Goal: Register for event/course: Register for event/course

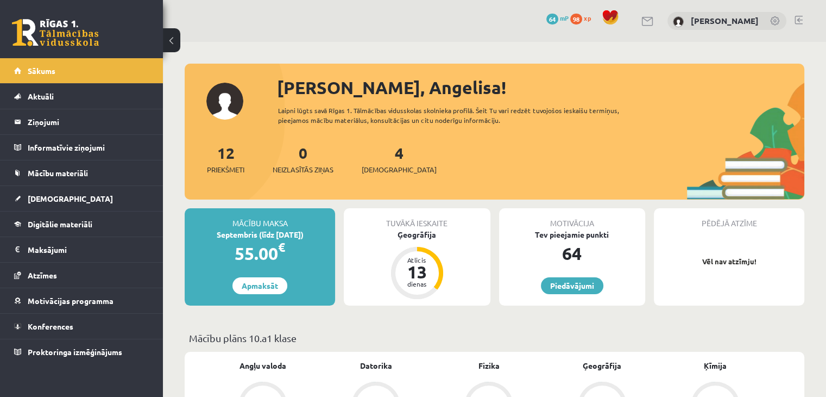
drag, startPoint x: 0, startPoint y: 0, endPoint x: 73, endPoint y: 29, distance: 78.8
click at [73, 29] on link at bounding box center [55, 32] width 87 height 27
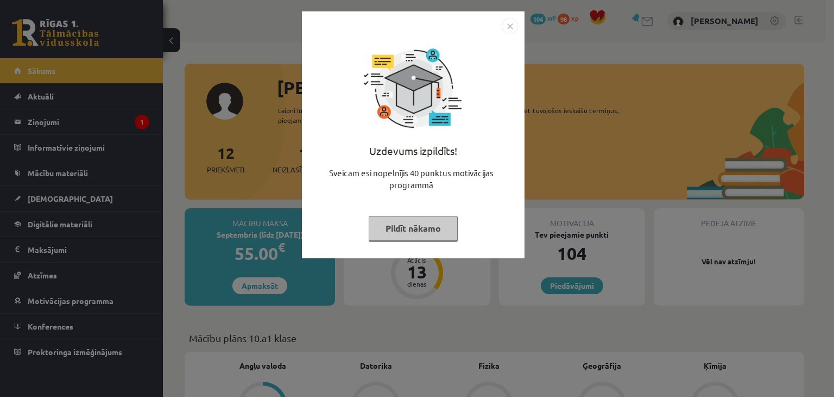
click at [514, 26] on img "Close" at bounding box center [510, 26] width 16 height 16
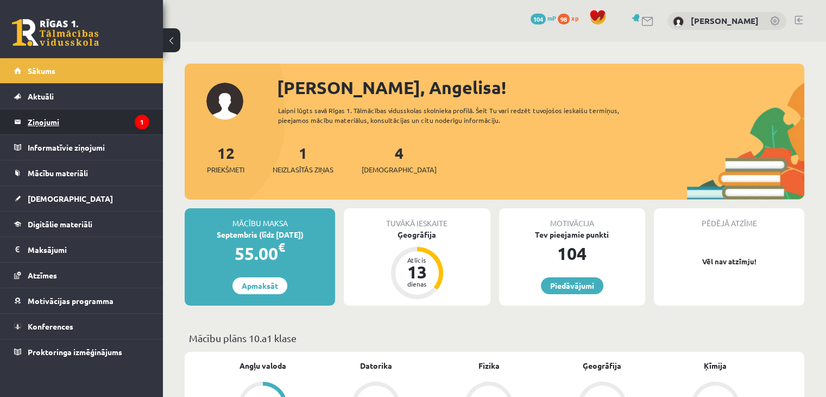
click at [35, 114] on legend "Ziņojumi 1" at bounding box center [89, 121] width 122 height 25
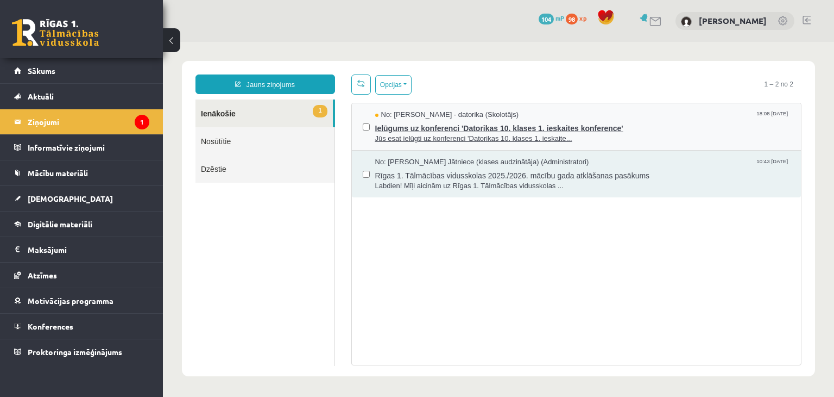
click at [636, 124] on span "Ielūgums uz konferenci 'Datorikas 10. klases 1. ieskaites konference'" at bounding box center [583, 127] width 416 height 14
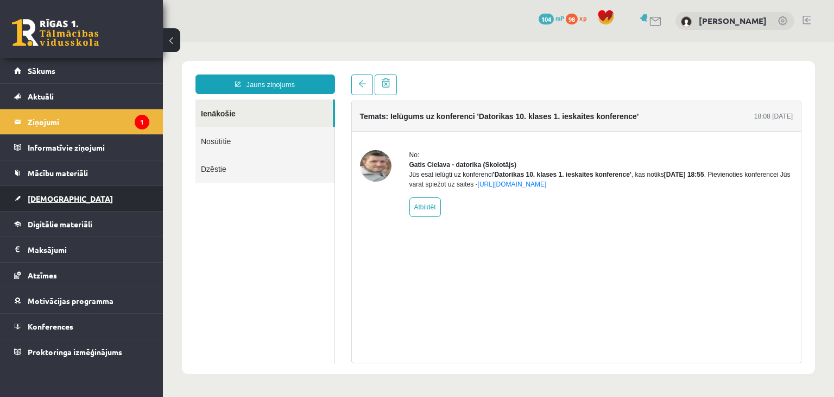
click at [58, 200] on span "[DEMOGRAPHIC_DATA]" at bounding box center [70, 198] width 85 height 10
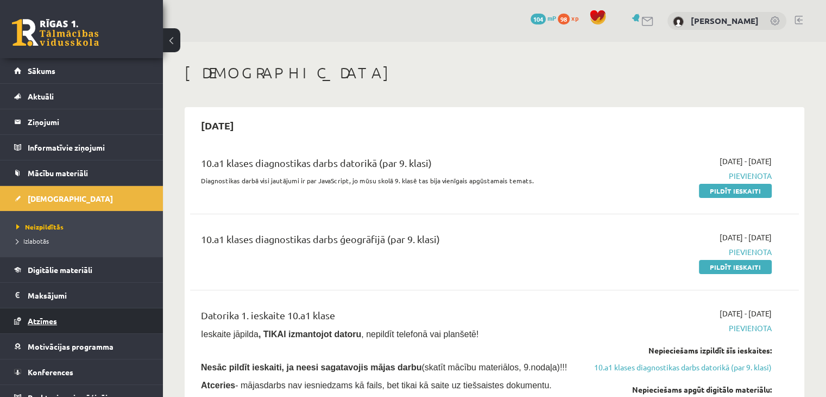
click at [54, 316] on span "Atzīmes" at bounding box center [42, 321] width 29 height 10
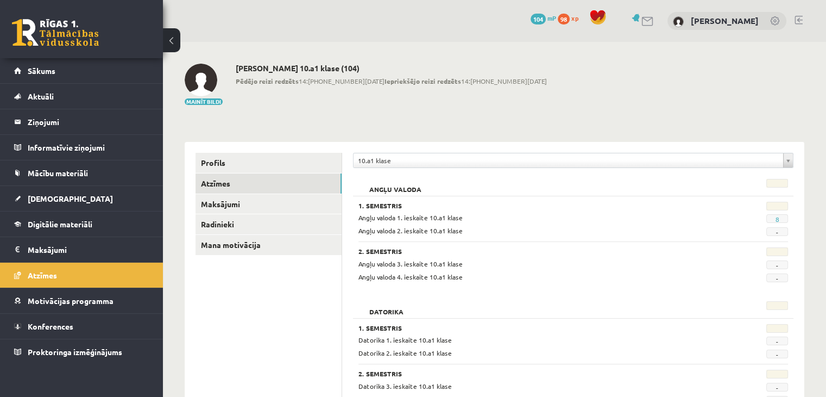
click at [90, 37] on link at bounding box center [55, 32] width 87 height 27
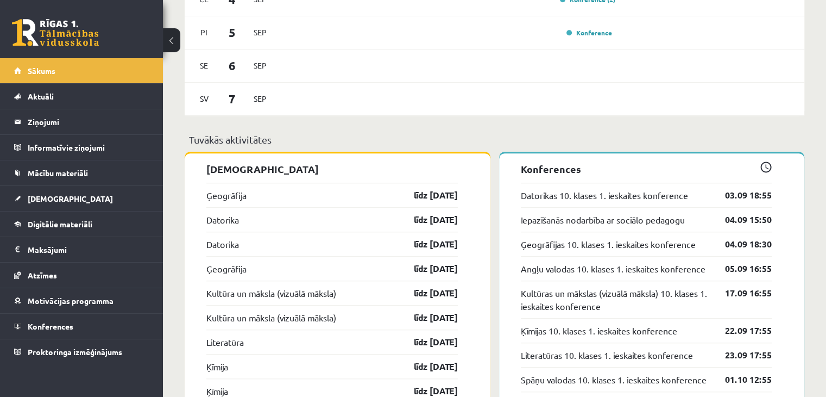
scroll to position [869, 0]
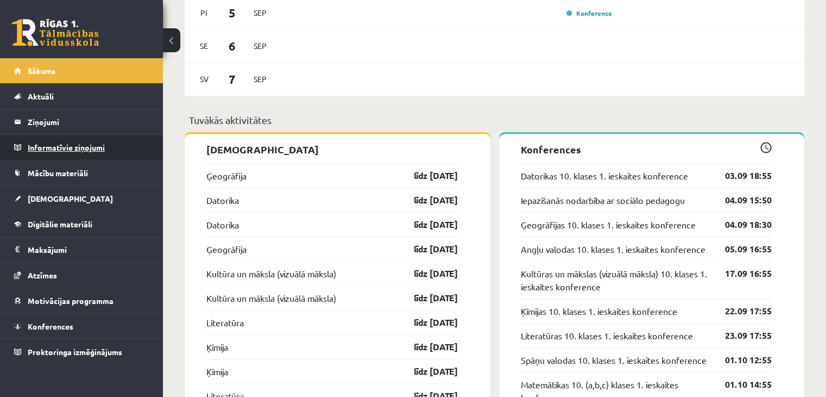
click at [92, 147] on legend "Informatīvie ziņojumi 0" at bounding box center [89, 147] width 122 height 25
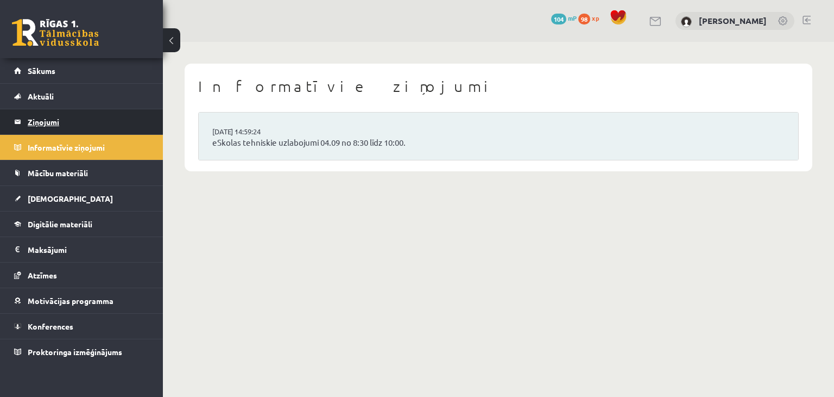
click at [87, 118] on legend "Ziņojumi 0" at bounding box center [89, 121] width 122 height 25
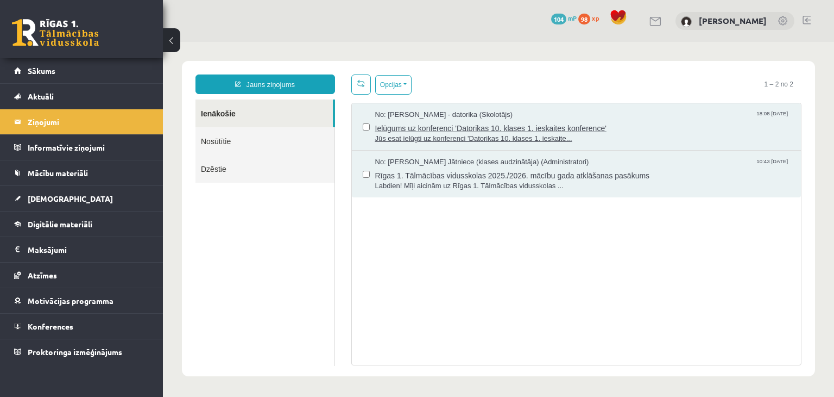
click at [515, 122] on span "Ielūgums uz konferenci 'Datorikas 10. klases 1. ieskaites konference'" at bounding box center [583, 127] width 416 height 14
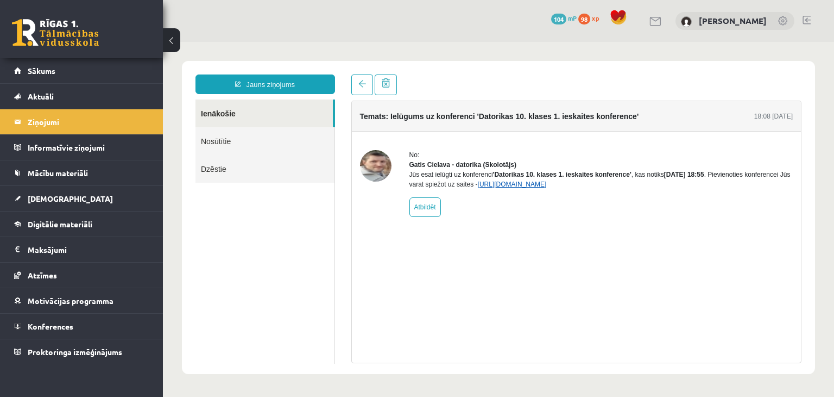
click at [547, 188] on link "https://eskola.r1tv.lv/conferences/4490/join" at bounding box center [512, 184] width 69 height 8
click at [356, 89] on link at bounding box center [362, 84] width 22 height 21
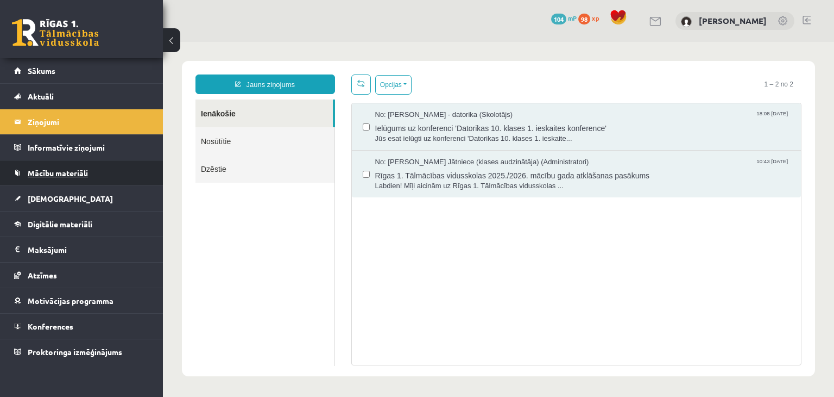
click at [76, 175] on span "Mācību materiāli" at bounding box center [58, 173] width 60 height 10
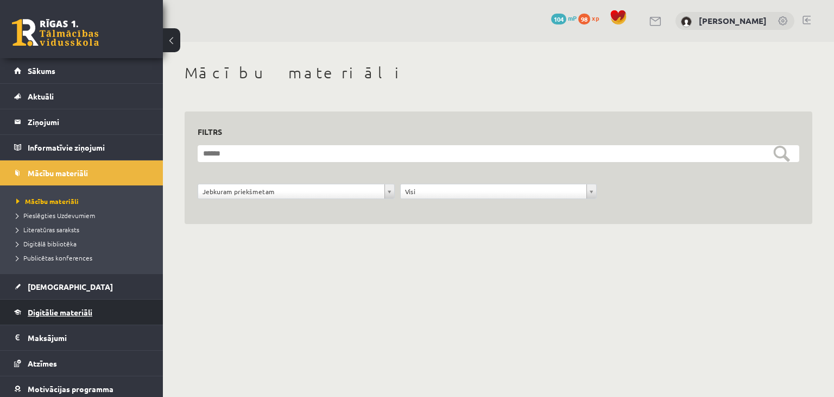
click at [76, 305] on link "Digitālie materiāli" at bounding box center [81, 311] width 135 height 25
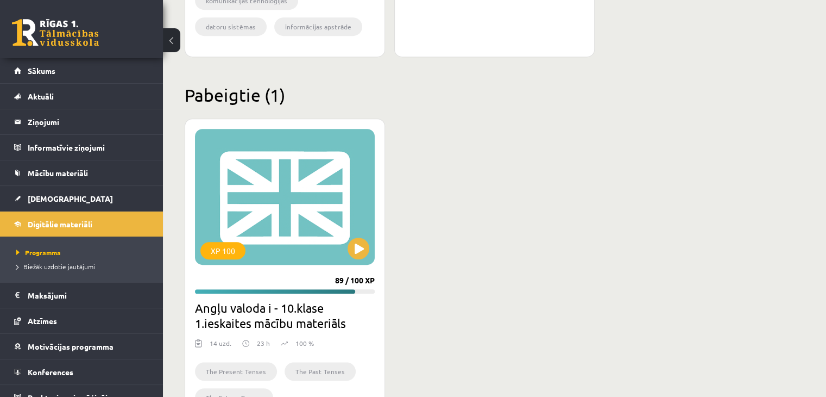
scroll to position [642, 0]
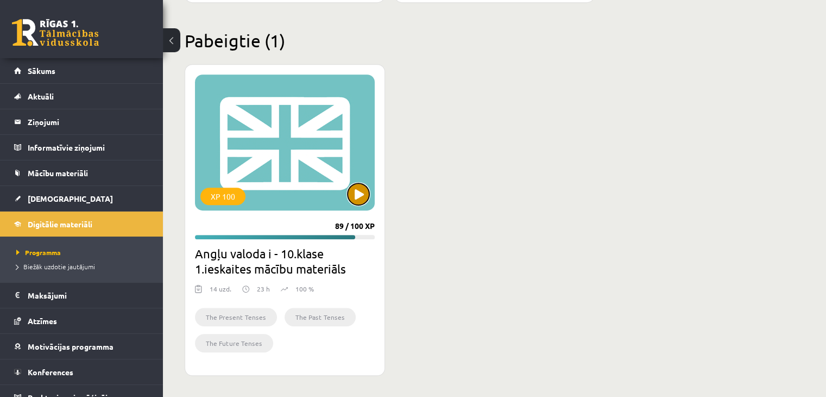
click at [364, 187] on button at bounding box center [359, 194] width 22 height 22
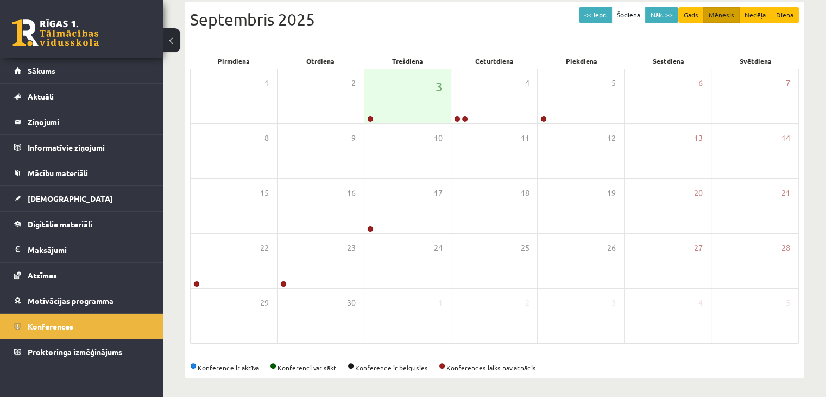
scroll to position [164, 0]
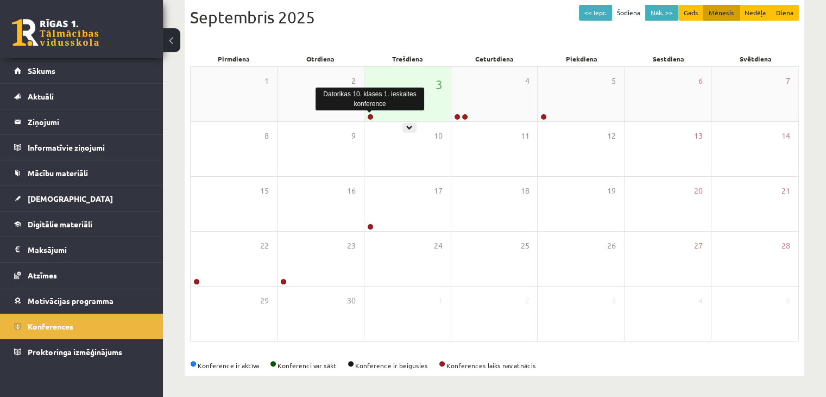
click at [369, 116] on link at bounding box center [370, 117] width 7 height 7
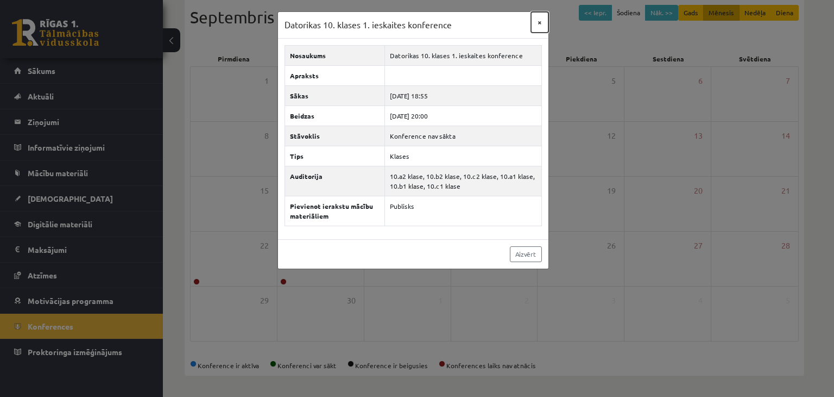
click at [545, 21] on button "×" at bounding box center [539, 22] width 17 height 21
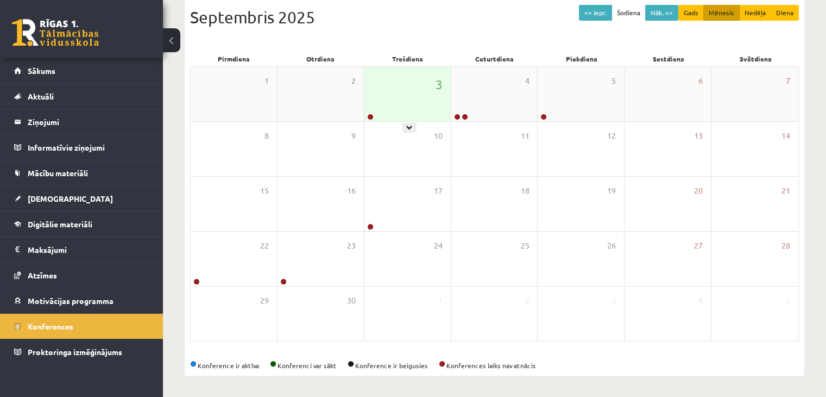
click at [410, 109] on div "3" at bounding box center [407, 94] width 86 height 54
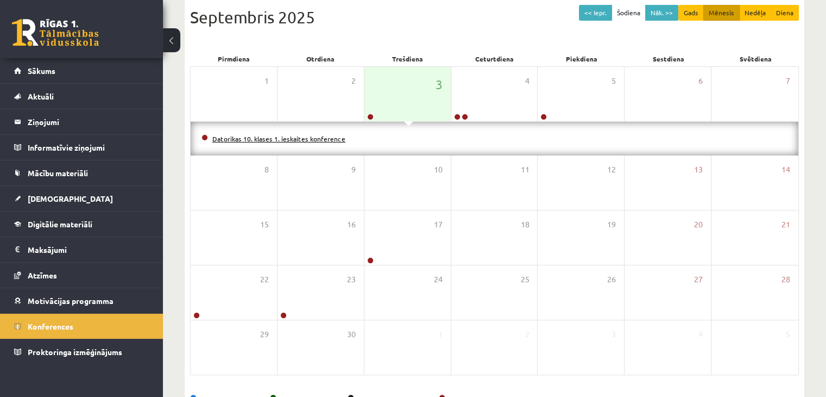
click at [235, 137] on link "Datorikas 10. klases 1. ieskaites konference" at bounding box center [278, 138] width 133 height 9
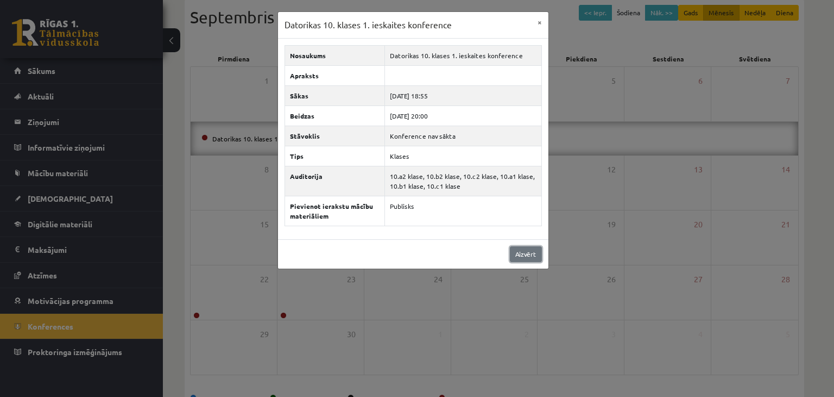
click at [524, 255] on link "Aizvērt" at bounding box center [526, 254] width 32 height 16
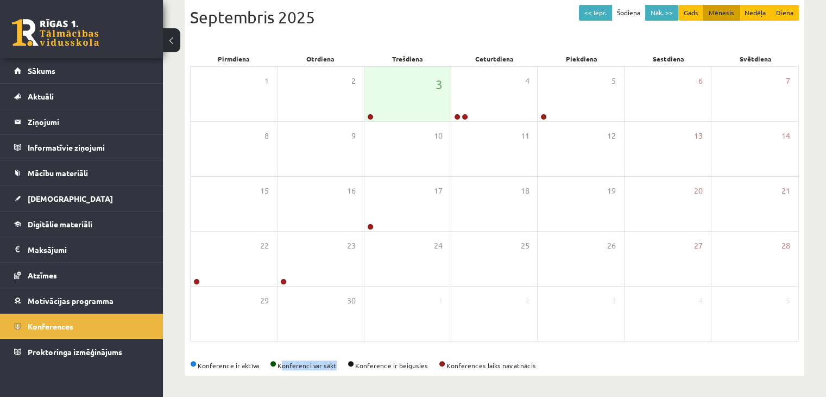
drag, startPoint x: 281, startPoint y: 364, endPoint x: 341, endPoint y: 363, distance: 59.2
click at [341, 363] on div "Konference ir aktīva Konferenci var sākt Konference ir beigusies Konferences la…" at bounding box center [494, 365] width 609 height 10
click at [406, 104] on div "3" at bounding box center [407, 94] width 86 height 54
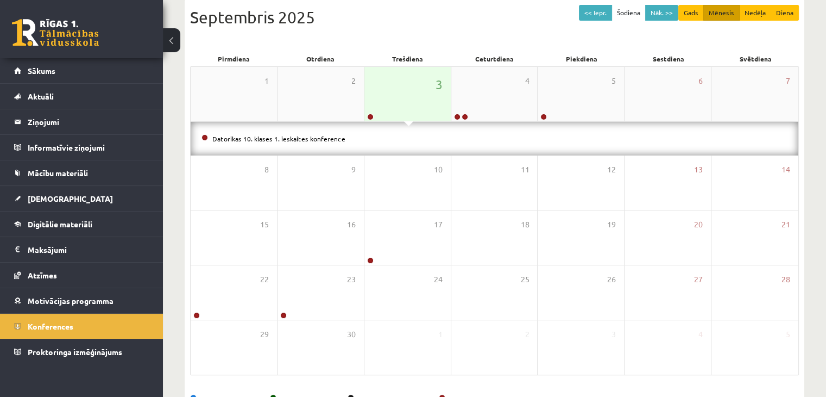
click at [403, 105] on div "3" at bounding box center [407, 94] width 86 height 54
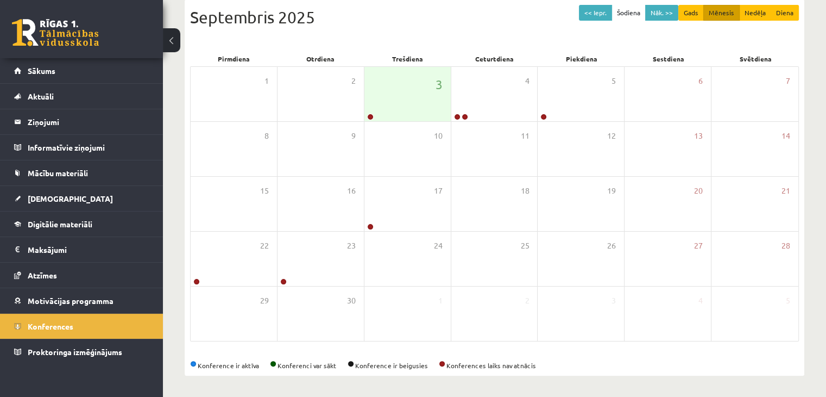
click at [58, 34] on link at bounding box center [55, 32] width 87 height 27
click at [39, 74] on span "Sākums" at bounding box center [42, 71] width 28 height 10
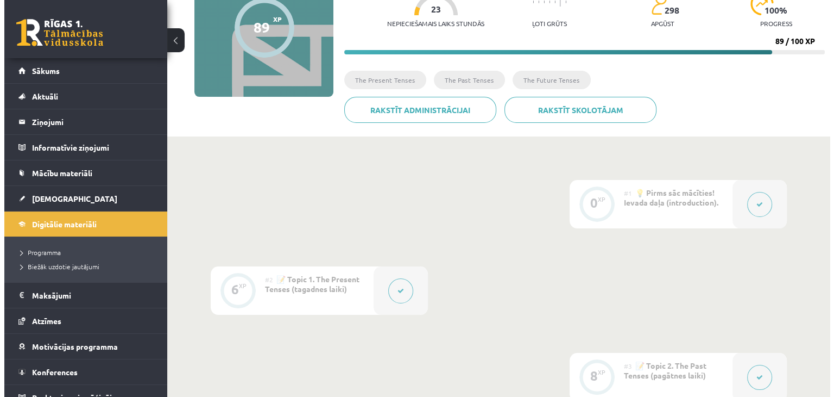
scroll to position [217, 0]
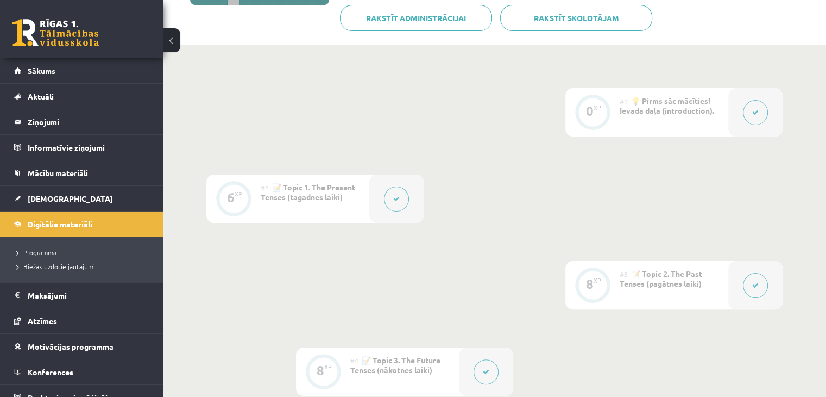
click at [755, 103] on button at bounding box center [755, 112] width 25 height 25
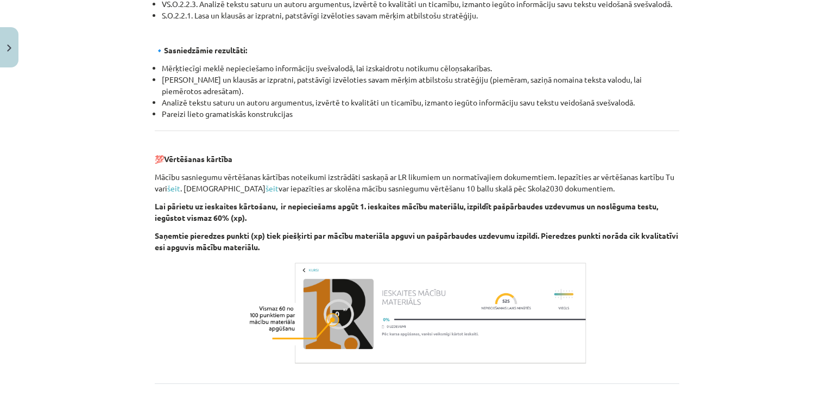
scroll to position [1271, 0]
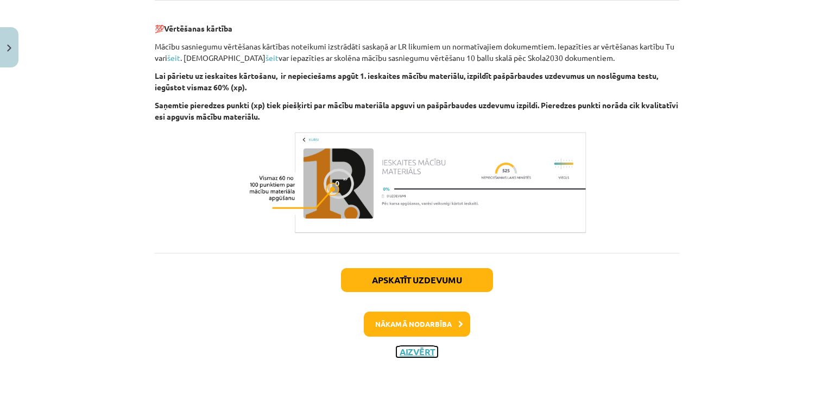
click at [411, 348] on button "Aizvērt" at bounding box center [417, 351] width 41 height 11
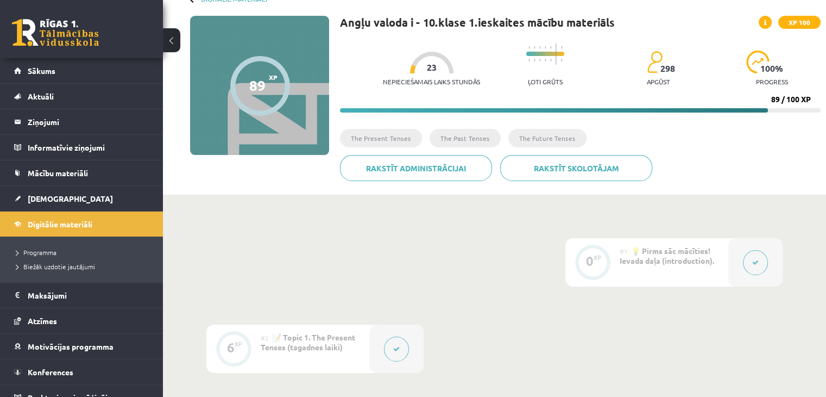
scroll to position [0, 0]
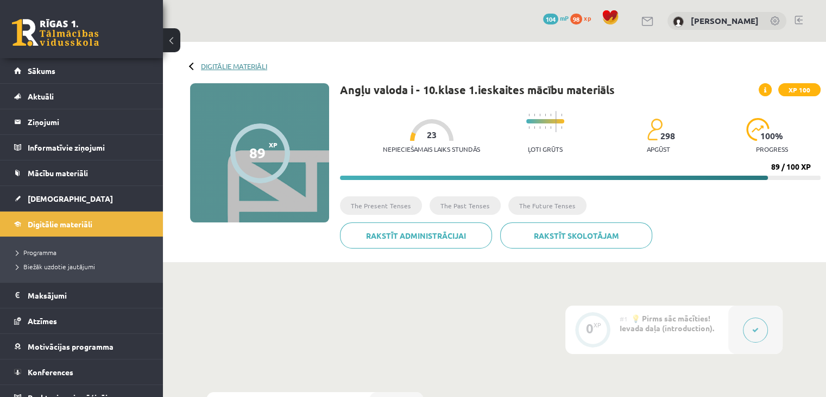
click at [224, 65] on link "Digitālie materiāli" at bounding box center [234, 66] width 66 height 8
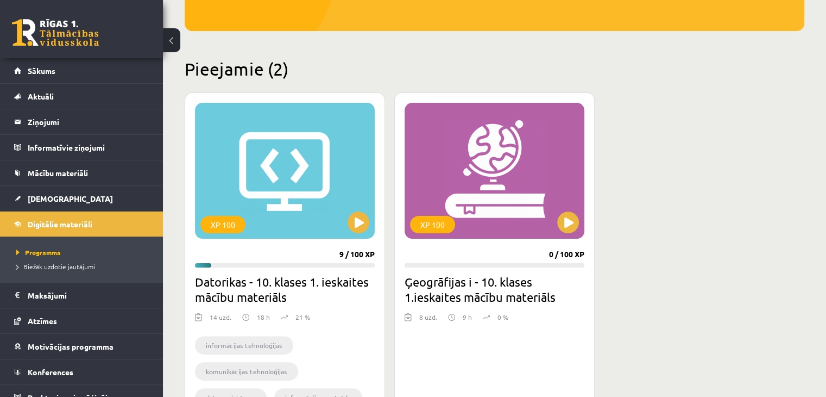
scroll to position [272, 0]
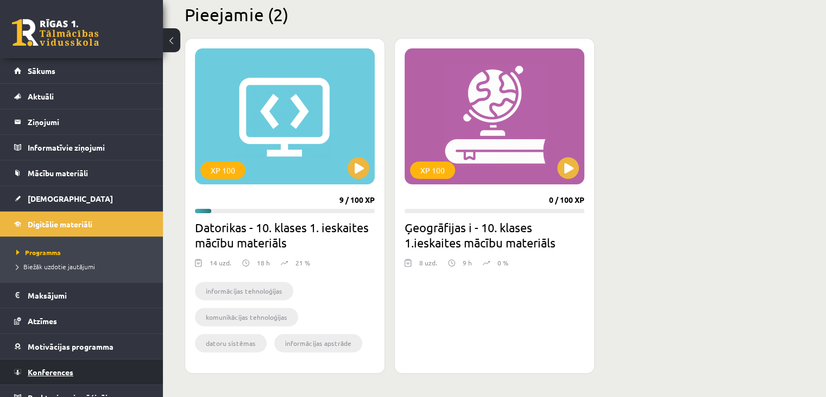
click at [61, 372] on span "Konferences" at bounding box center [51, 372] width 46 height 10
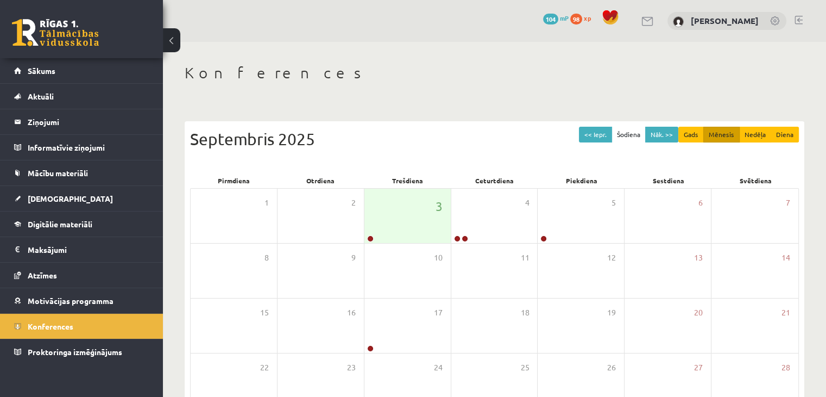
click at [56, 46] on div "0 Dāvanas 104 mP 98 xp" at bounding box center [81, 29] width 163 height 58
click at [64, 29] on link at bounding box center [55, 32] width 87 height 27
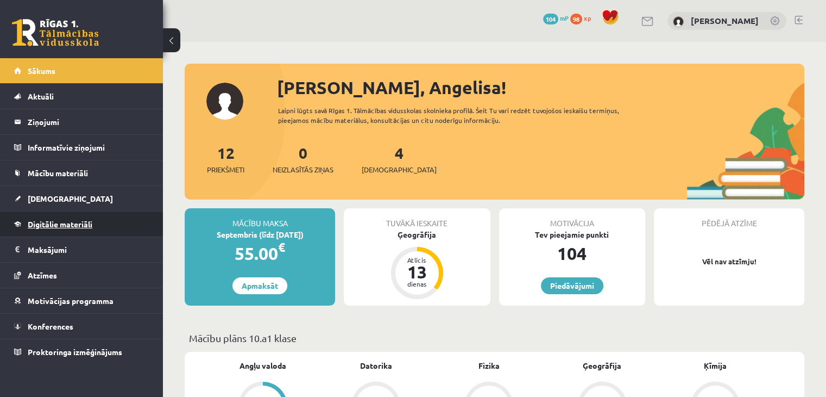
click at [89, 224] on span "Digitālie materiāli" at bounding box center [60, 224] width 65 height 10
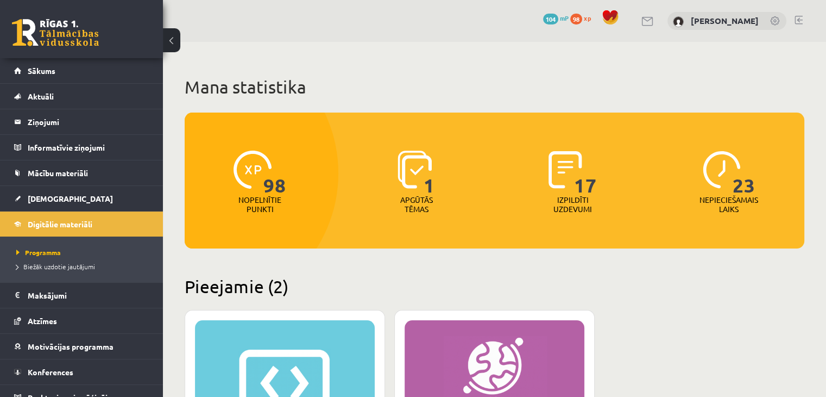
click at [79, 42] on link at bounding box center [55, 32] width 87 height 27
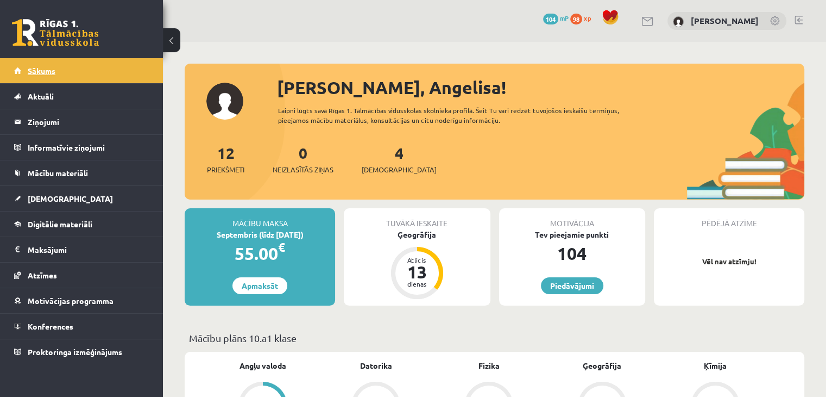
click at [54, 73] on span "Sākums" at bounding box center [42, 71] width 28 height 10
click at [52, 324] on span "Konferences" at bounding box center [51, 326] width 46 height 10
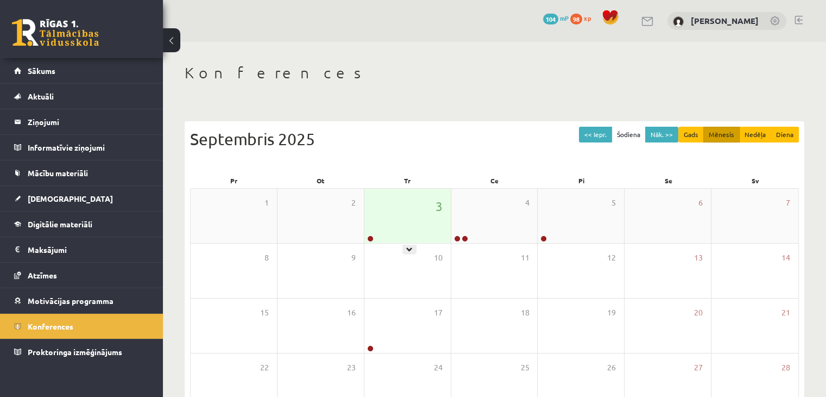
click at [374, 224] on div "3" at bounding box center [407, 215] width 86 height 54
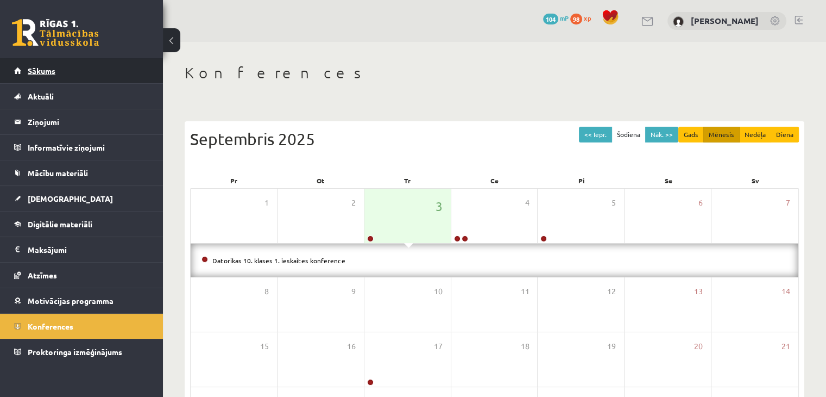
click at [54, 74] on span "Sākums" at bounding box center [42, 71] width 28 height 10
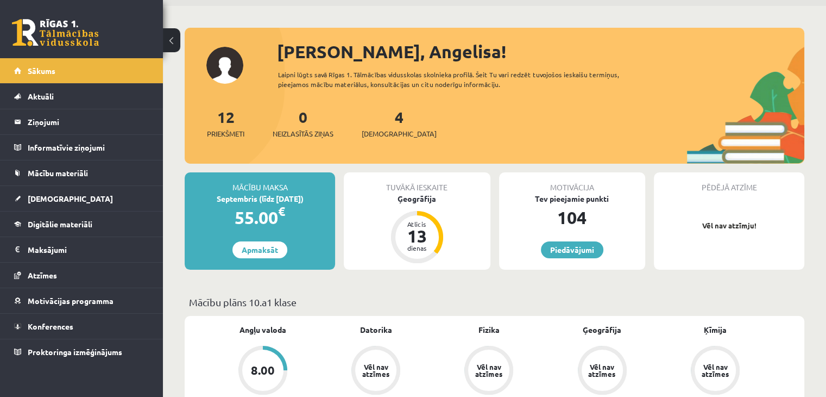
scroll to position [54, 0]
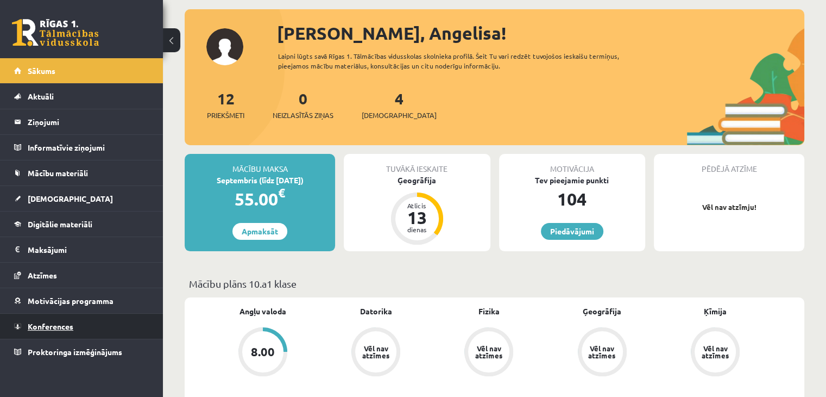
click at [53, 330] on link "Konferences" at bounding box center [81, 325] width 135 height 25
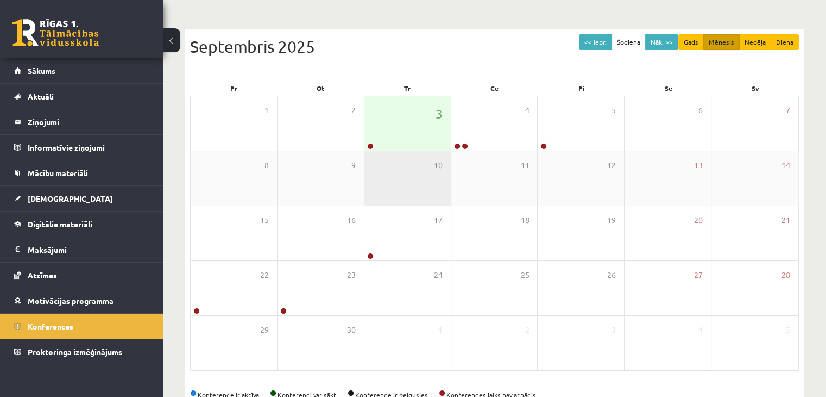
scroll to position [109, 0]
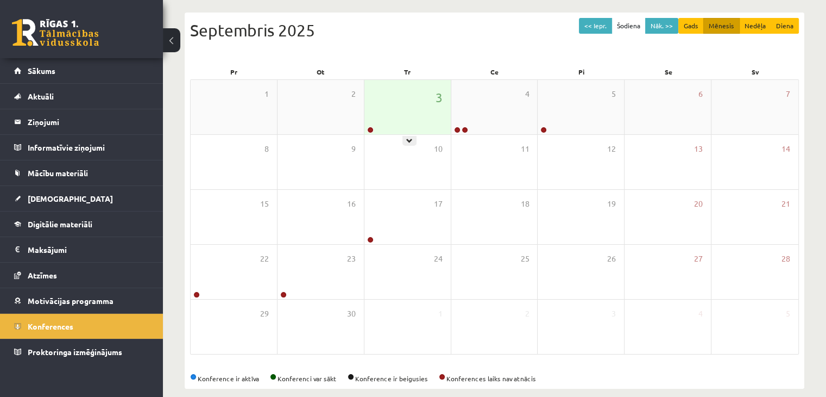
click at [408, 129] on div "3" at bounding box center [407, 107] width 86 height 54
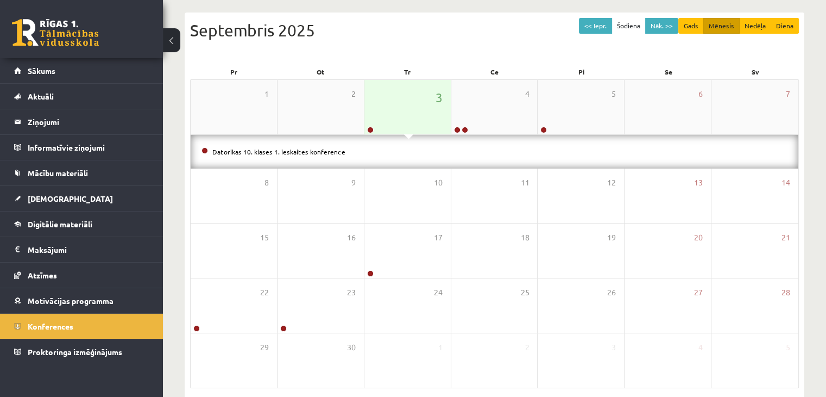
click at [408, 117] on div "3" at bounding box center [407, 107] width 86 height 54
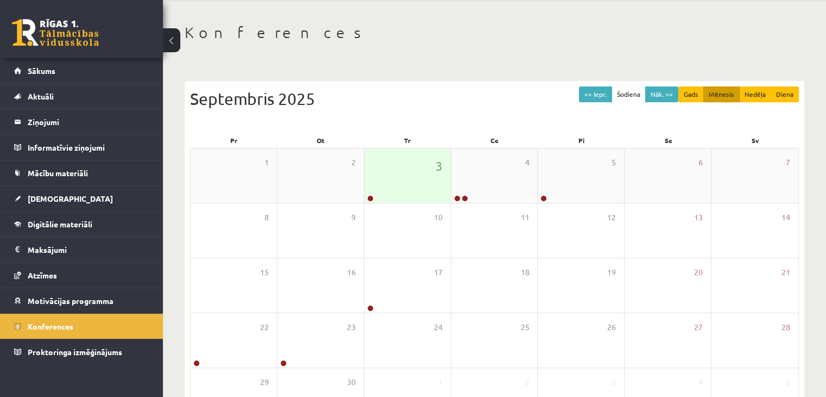
scroll to position [13, 0]
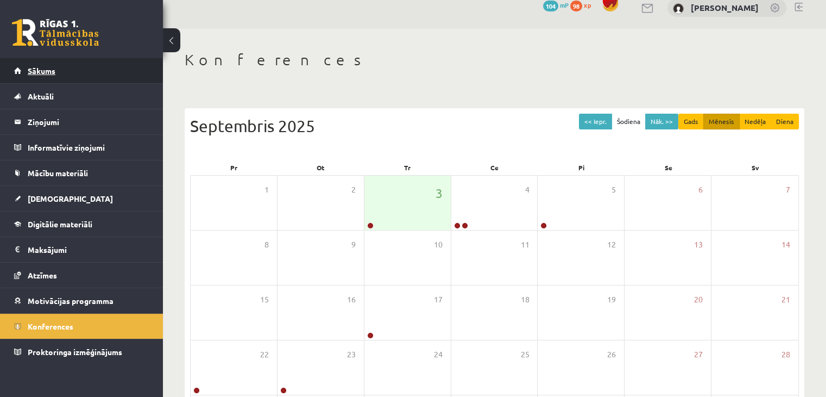
click at [79, 64] on link "Sākums" at bounding box center [81, 70] width 135 height 25
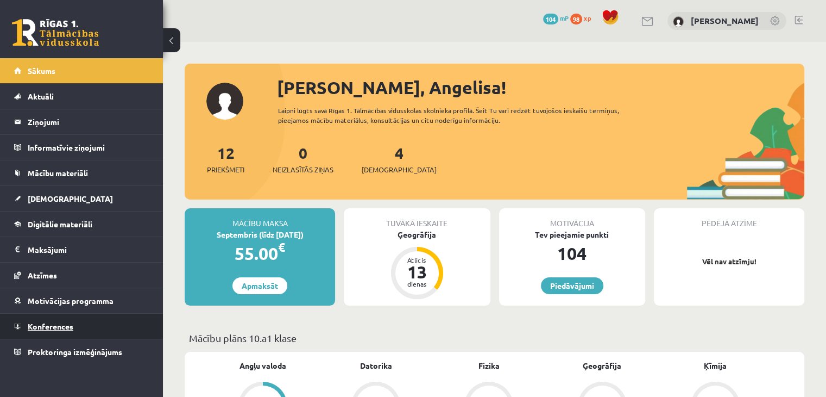
click at [80, 320] on link "Konferences" at bounding box center [81, 325] width 135 height 25
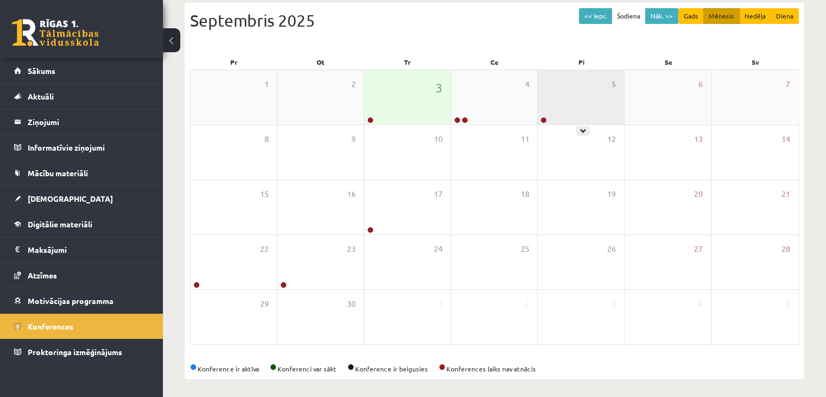
scroll to position [122, 0]
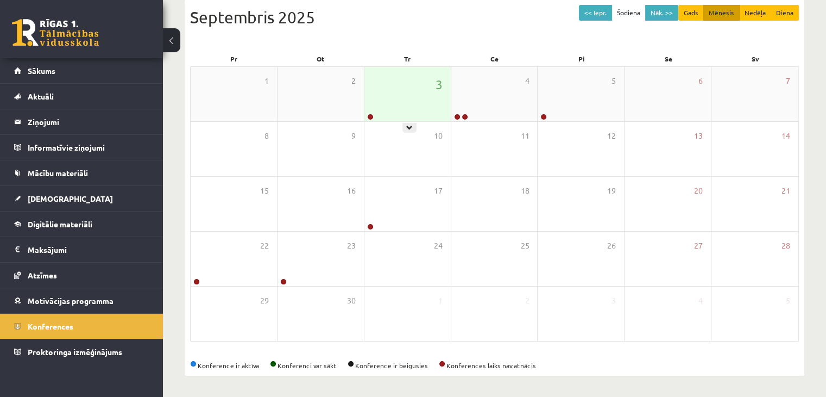
click at [410, 95] on div "3" at bounding box center [407, 94] width 86 height 54
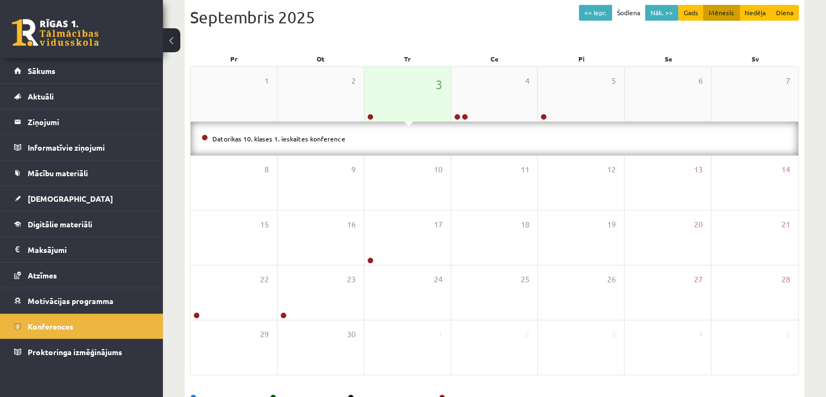
click at [410, 95] on div "3" at bounding box center [407, 94] width 86 height 54
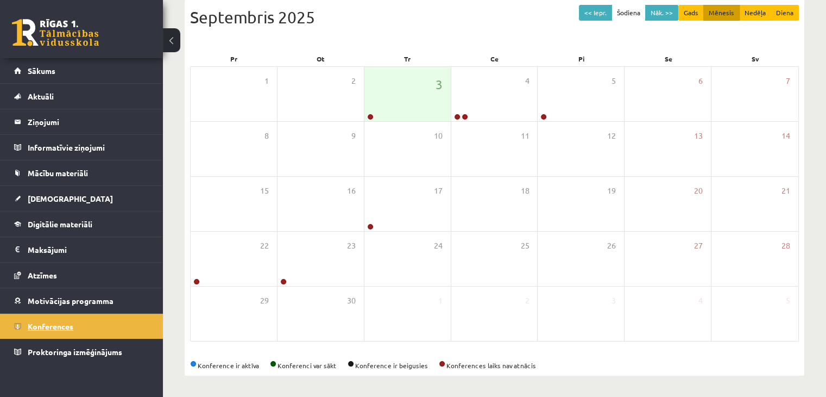
click at [41, 322] on span "Konferences" at bounding box center [51, 326] width 46 height 10
click at [46, 325] on span "Konferences" at bounding box center [51, 326] width 46 height 10
click at [74, 79] on link "Sākums" at bounding box center [81, 70] width 135 height 25
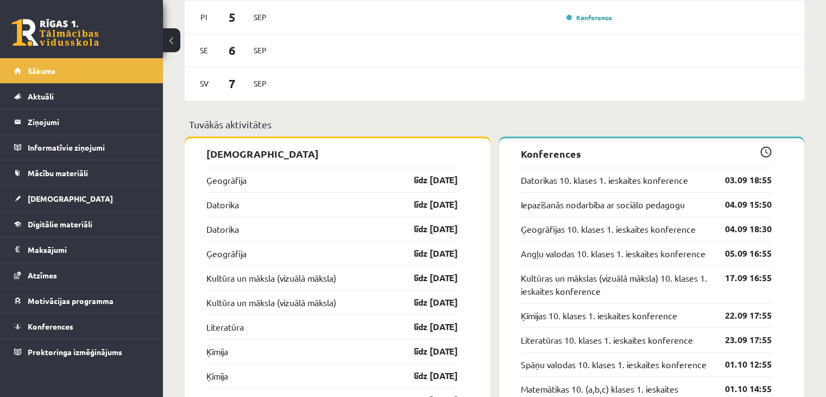
scroll to position [869, 0]
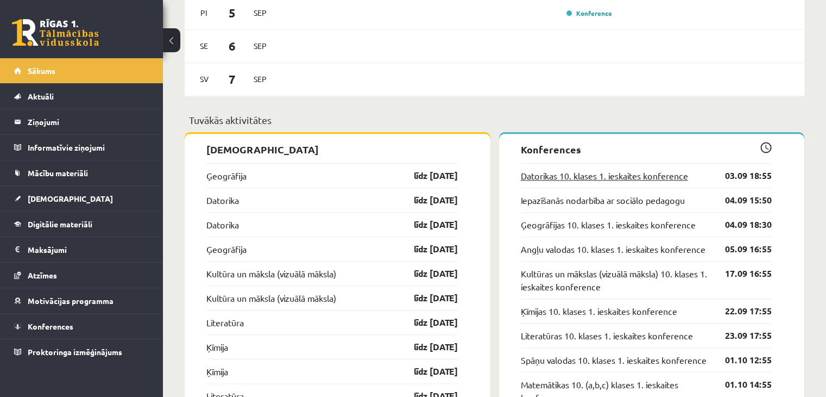
click at [564, 177] on link "Datorikas 10. klases 1. ieskaites konference" at bounding box center [604, 175] width 167 height 13
click at [615, 175] on link "Datorikas 10. klases 1. ieskaites konference" at bounding box center [604, 175] width 167 height 13
click at [619, 174] on link "Datorikas 10. klases 1. ieskaites konference" at bounding box center [604, 175] width 167 height 13
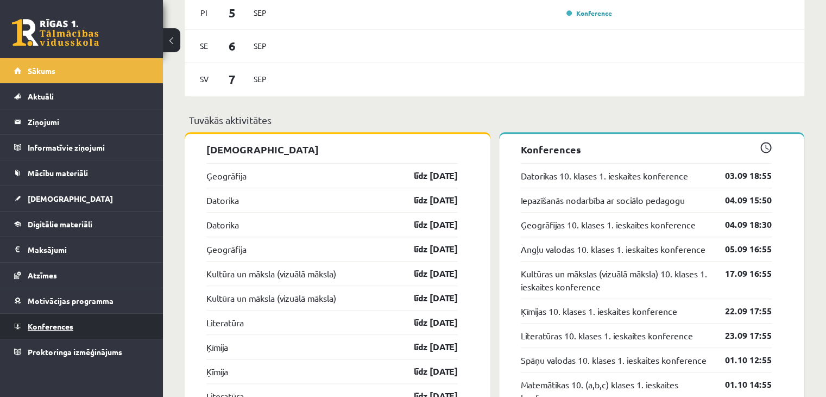
click at [49, 325] on span "Konferences" at bounding box center [51, 326] width 46 height 10
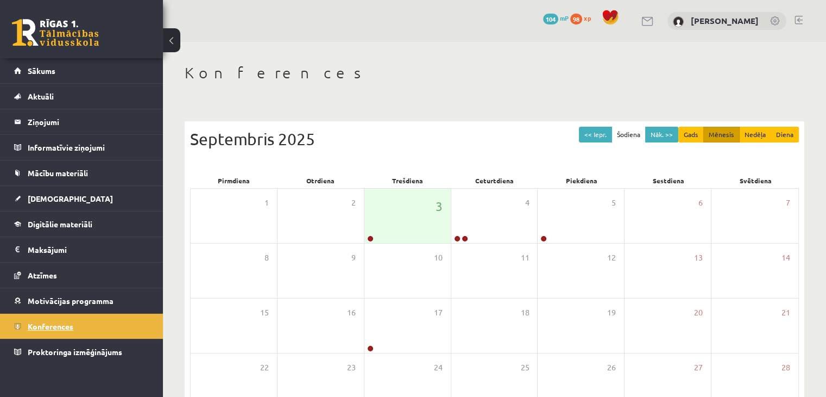
click at [43, 324] on span "Konferences" at bounding box center [51, 326] width 46 height 10
click at [384, 225] on div "3" at bounding box center [407, 215] width 86 height 54
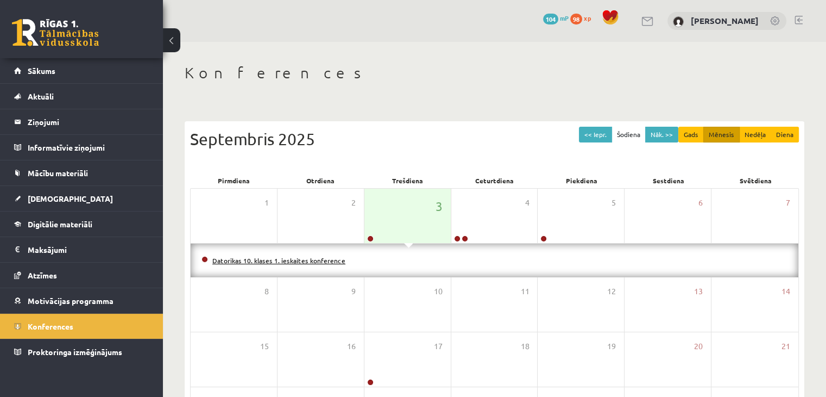
click at [260, 259] on link "Datorikas 10. klases 1. ieskaites konference" at bounding box center [278, 260] width 133 height 9
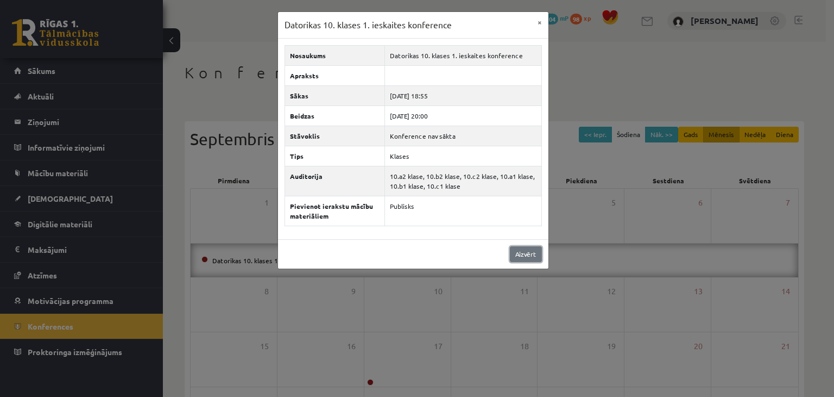
click at [524, 252] on link "Aizvērt" at bounding box center [526, 254] width 32 height 16
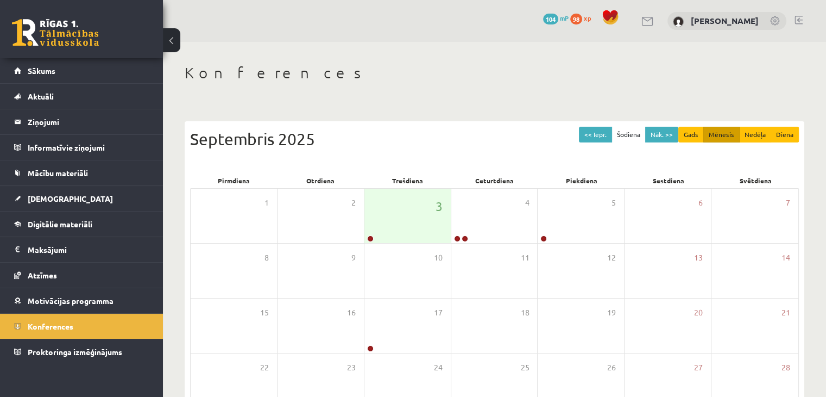
click at [74, 23] on link at bounding box center [55, 32] width 87 height 27
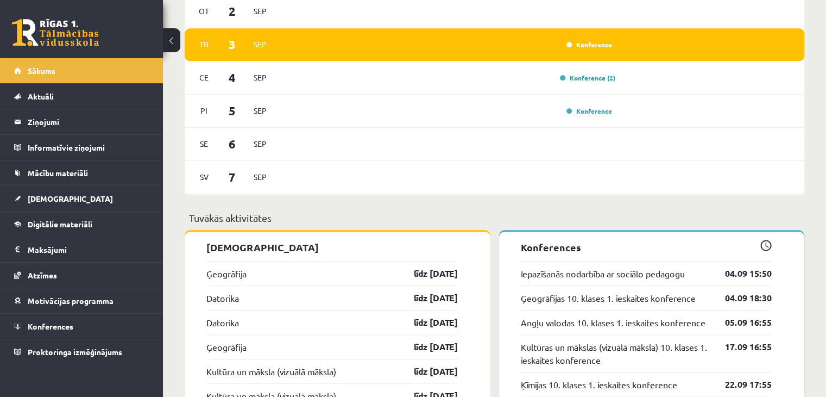
scroll to position [706, 0]
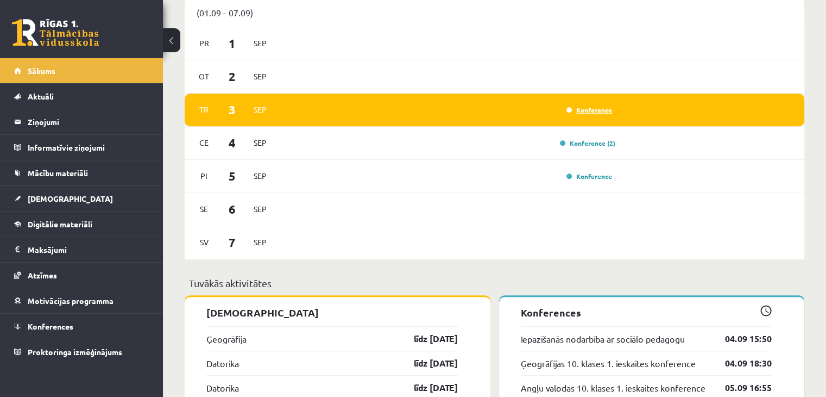
click at [586, 111] on link "Konference" at bounding box center [590, 109] width 46 height 9
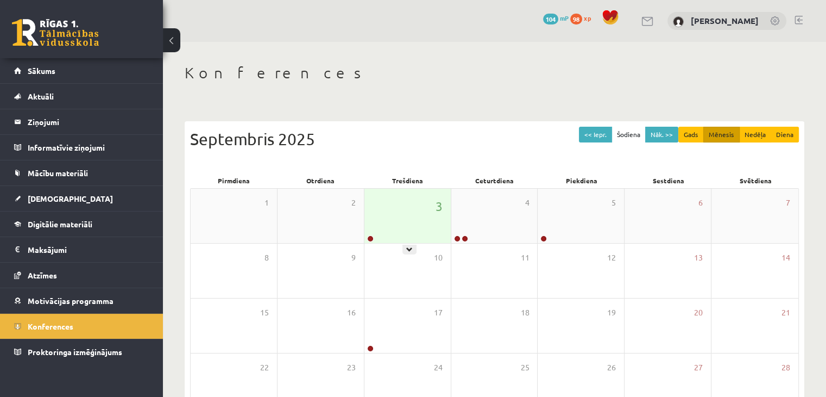
click at [413, 218] on div "3" at bounding box center [407, 215] width 86 height 54
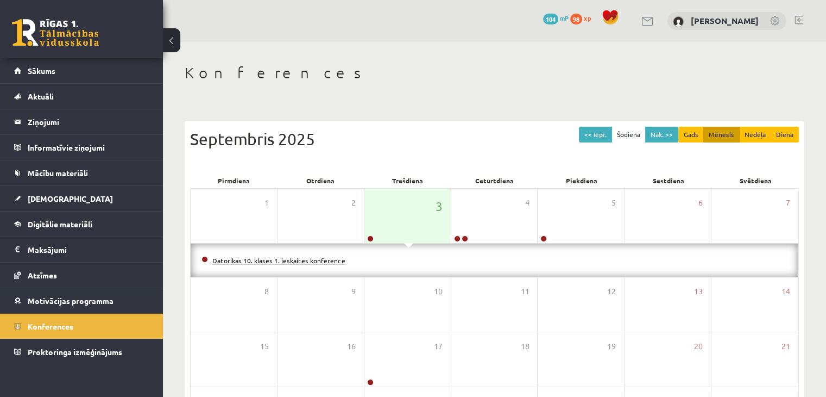
click at [278, 257] on link "Datorikas 10. klases 1. ieskaites konference" at bounding box center [278, 260] width 133 height 9
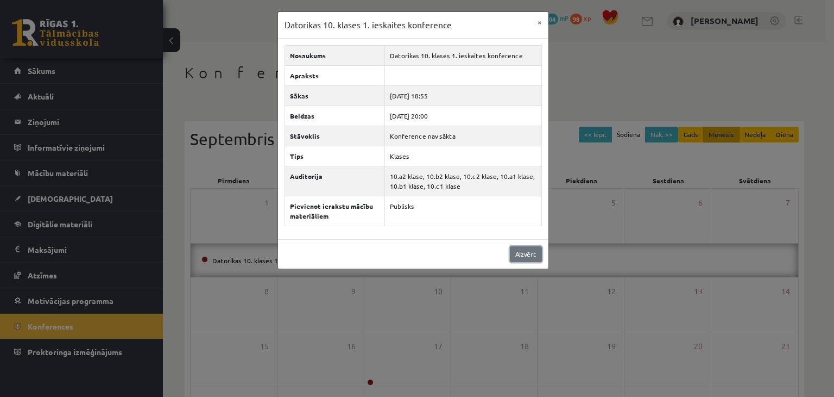
click at [517, 249] on link "Aizvērt" at bounding box center [526, 254] width 32 height 16
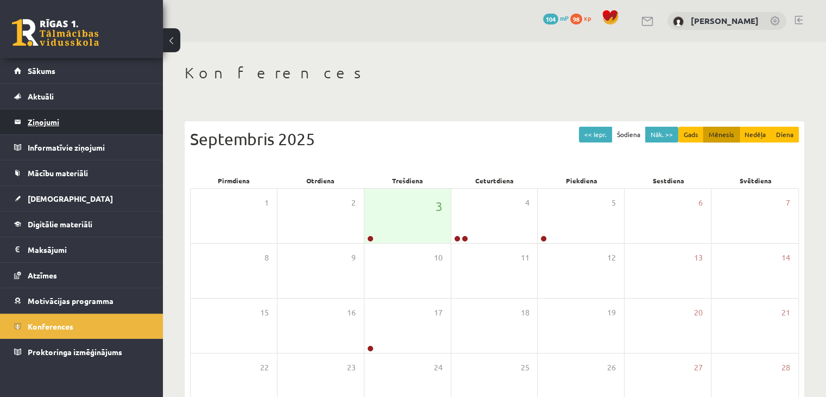
click at [70, 123] on legend "Ziņojumi 0" at bounding box center [89, 121] width 122 height 25
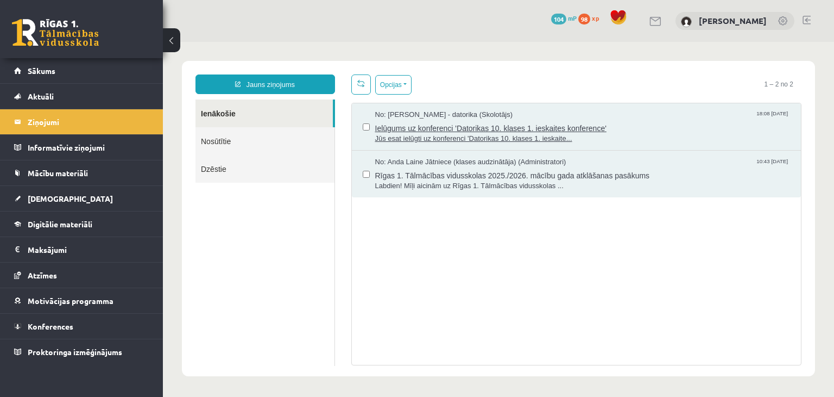
click at [441, 123] on span "Ielūgums uz konferenci 'Datorikas 10. klases 1. ieskaites konference'" at bounding box center [583, 127] width 416 height 14
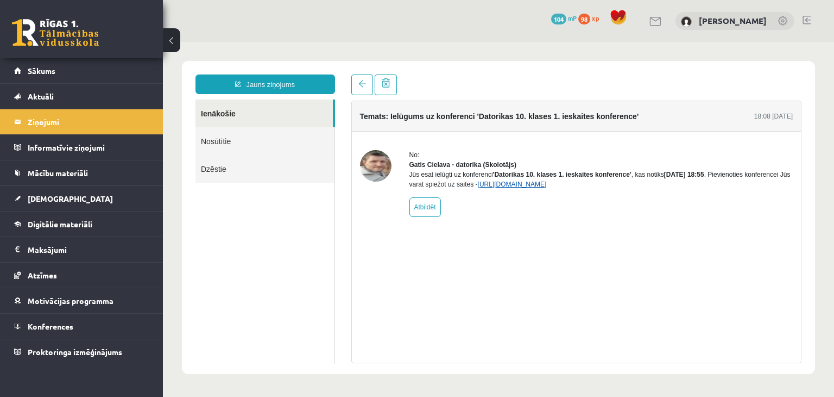
click at [530, 188] on link "https://eskola.r1tv.lv/conferences/4490/join" at bounding box center [512, 184] width 69 height 8
click at [547, 188] on link "https://eskola.r1tv.lv/conferences/4490/join" at bounding box center [512, 184] width 69 height 8
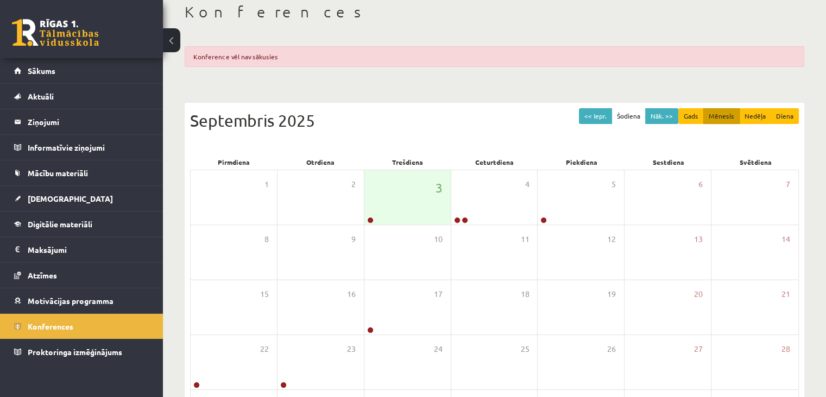
scroll to position [55, 0]
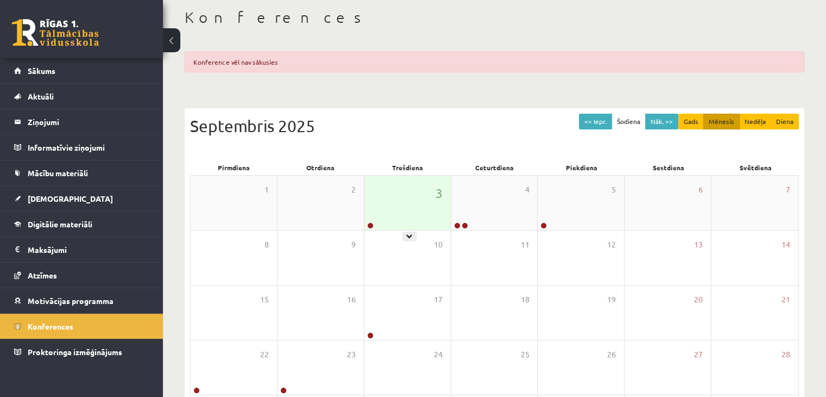
click at [414, 196] on div "3" at bounding box center [407, 202] width 86 height 54
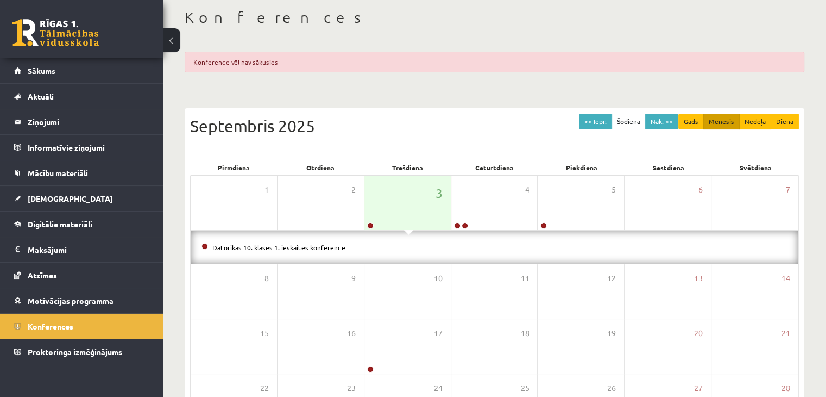
click at [315, 242] on li "Datorikas 10. klases 1. ieskaites konference" at bounding box center [495, 247] width 586 height 12
click at [315, 246] on link "Datorikas 10. klases 1. ieskaites konference" at bounding box center [278, 247] width 133 height 9
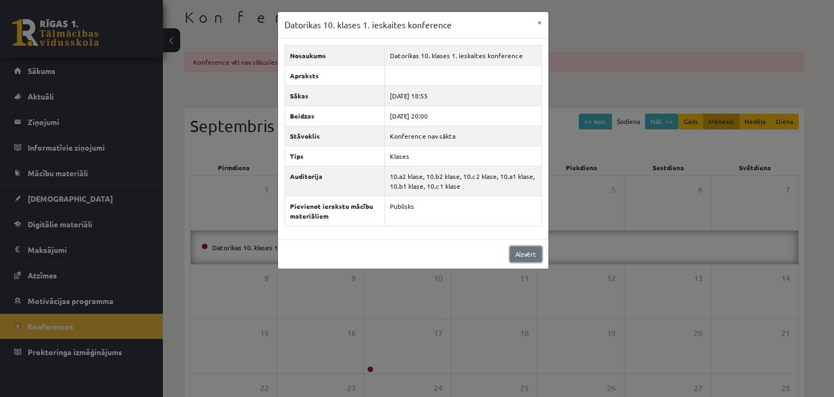
click at [529, 257] on link "Aizvērt" at bounding box center [526, 254] width 32 height 16
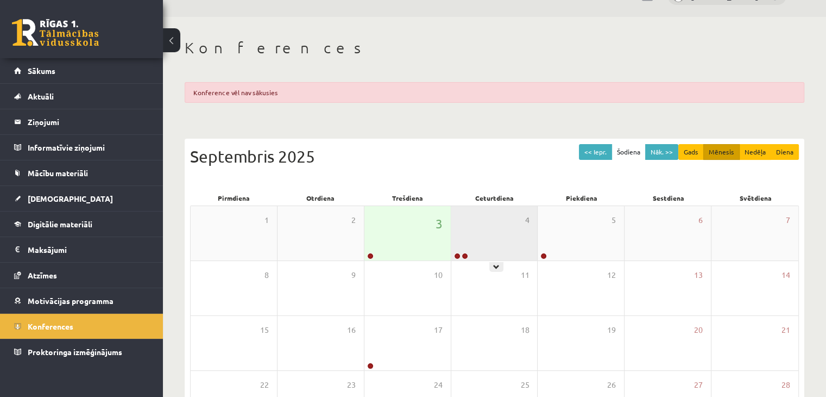
scroll to position [0, 0]
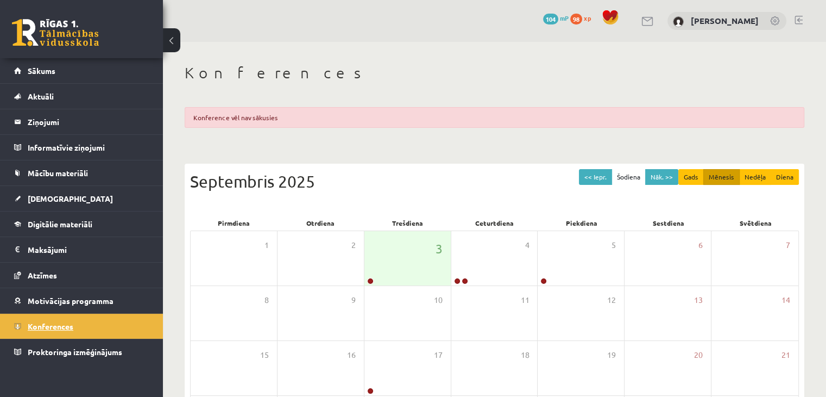
click at [46, 324] on span "Konferences" at bounding box center [51, 326] width 46 height 10
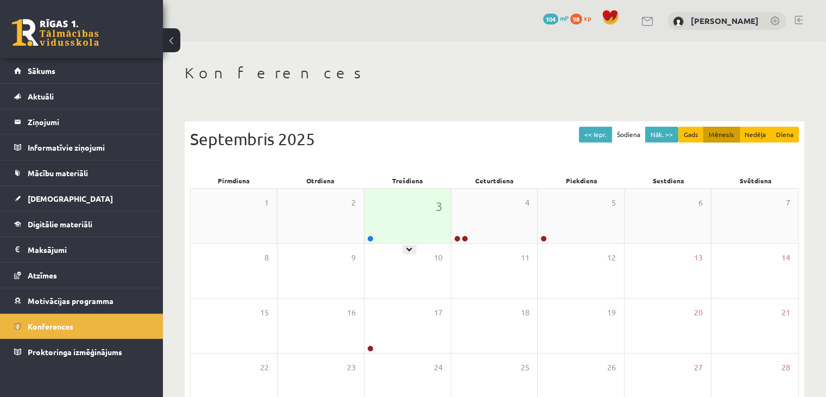
click at [402, 235] on div "3" at bounding box center [407, 215] width 86 height 54
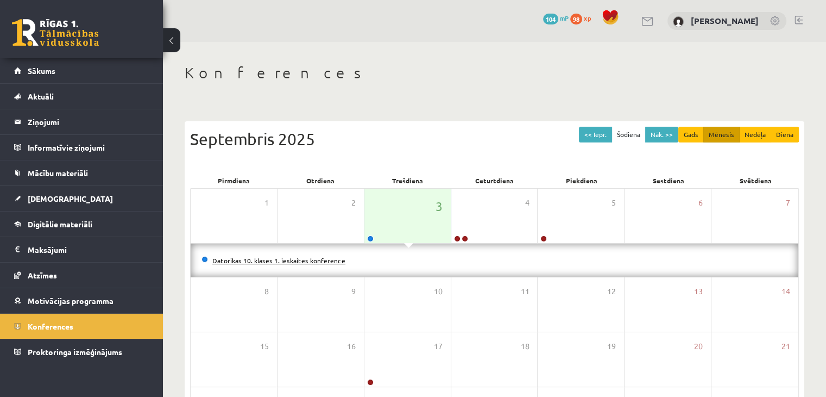
click at [287, 260] on link "Datorikas 10. klases 1. ieskaites konference" at bounding box center [278, 260] width 133 height 9
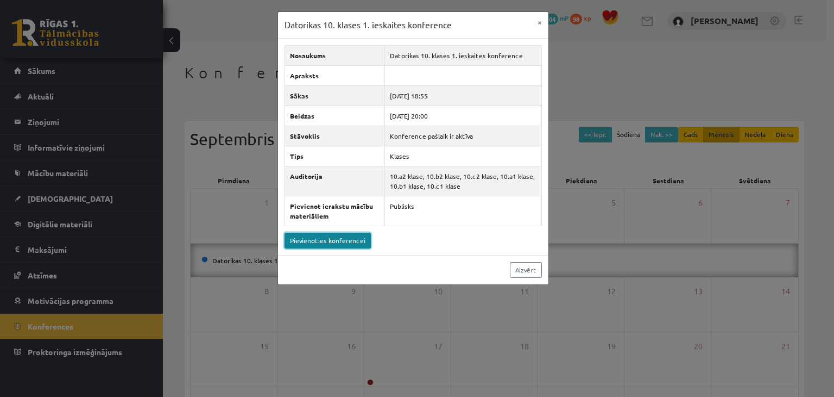
click at [300, 240] on link "Pievienoties konferencei" at bounding box center [328, 240] width 86 height 16
